Goal: Task Accomplishment & Management: Use online tool/utility

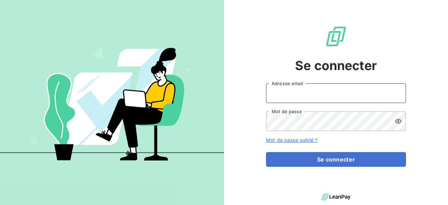
click at [297, 91] on input "Adresse email" at bounding box center [336, 93] width 140 height 20
type input "[PERSON_NAME][EMAIL_ADDRESS][DOMAIN_NAME]"
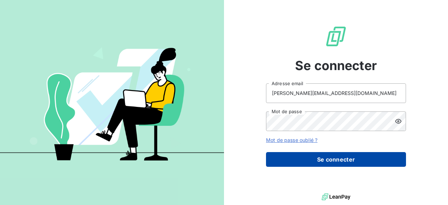
click at [330, 160] on button "Se connecter" at bounding box center [336, 159] width 140 height 15
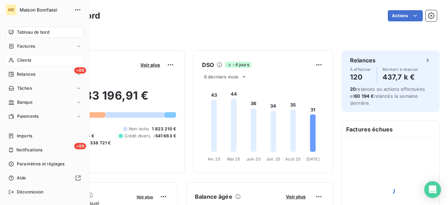
click at [20, 60] on span "Clients" at bounding box center [24, 60] width 14 height 6
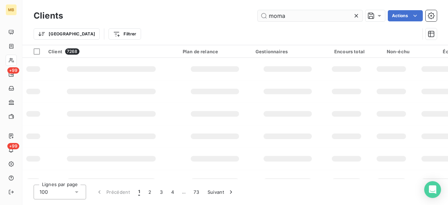
type input "moma"
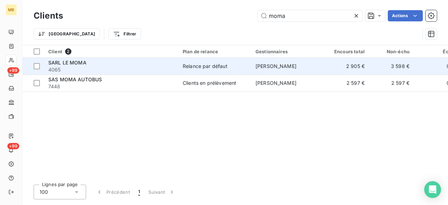
click at [221, 64] on div "Relance par défaut" at bounding box center [205, 66] width 45 height 7
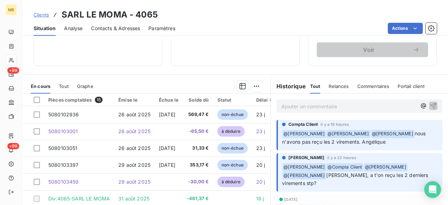
scroll to position [128, 0]
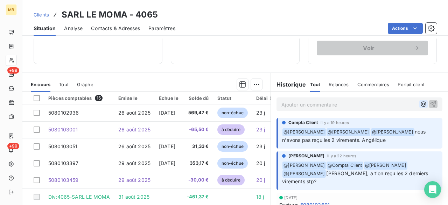
click at [421, 103] on icon "button" at bounding box center [423, 104] width 5 height 5
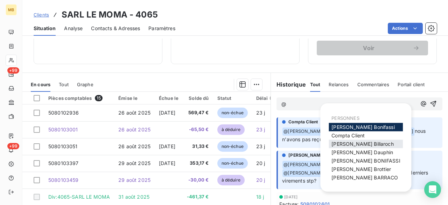
click at [342, 146] on span "[PERSON_NAME]" at bounding box center [363, 144] width 62 height 6
click at [421, 103] on icon "button" at bounding box center [423, 103] width 5 height 5
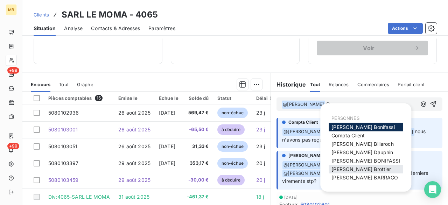
click at [367, 167] on span "[PERSON_NAME]" at bounding box center [362, 169] width 60 height 6
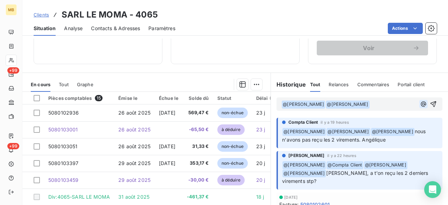
click at [420, 101] on icon "button" at bounding box center [423, 104] width 7 height 7
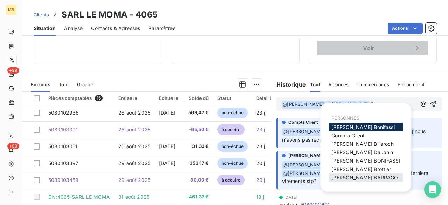
click at [355, 174] on div "[PERSON_NAME]" at bounding box center [366, 177] width 74 height 8
click at [355, 174] on span "[PERSON_NAME]" at bounding box center [365, 177] width 67 height 6
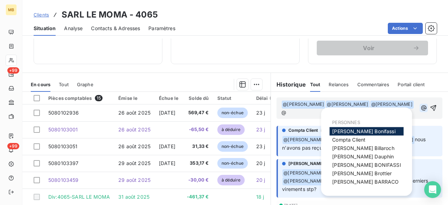
click at [421, 107] on icon "button" at bounding box center [424, 107] width 7 height 7
click at [370, 142] on div "Compta Client" at bounding box center [367, 140] width 74 height 8
click at [360, 137] on span "Compta Client" at bounding box center [349, 140] width 33 height 6
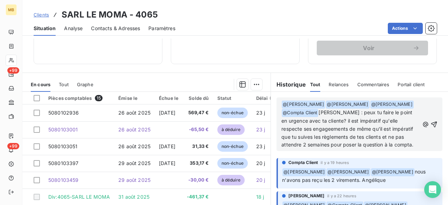
click at [328, 128] on span "[PERSON_NAME] : peux tu faire le point en urgence avec ta cliente? il est impér…" at bounding box center [348, 128] width 133 height 39
click at [324, 149] on p "﻿ @ [PERSON_NAME] ﻿ ﻿ @ [PERSON_NAME] ﻿ ﻿ @ [PERSON_NAME] ﻿ ﻿ @ Compta Client ﻿…" at bounding box center [351, 124] width 138 height 49
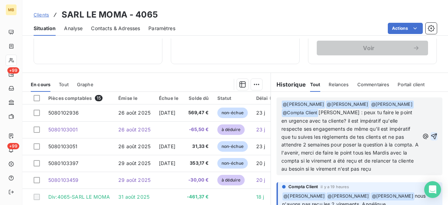
click at [432, 137] on icon "button" at bounding box center [435, 136] width 6 height 6
